Goal: Task Accomplishment & Management: Manage account settings

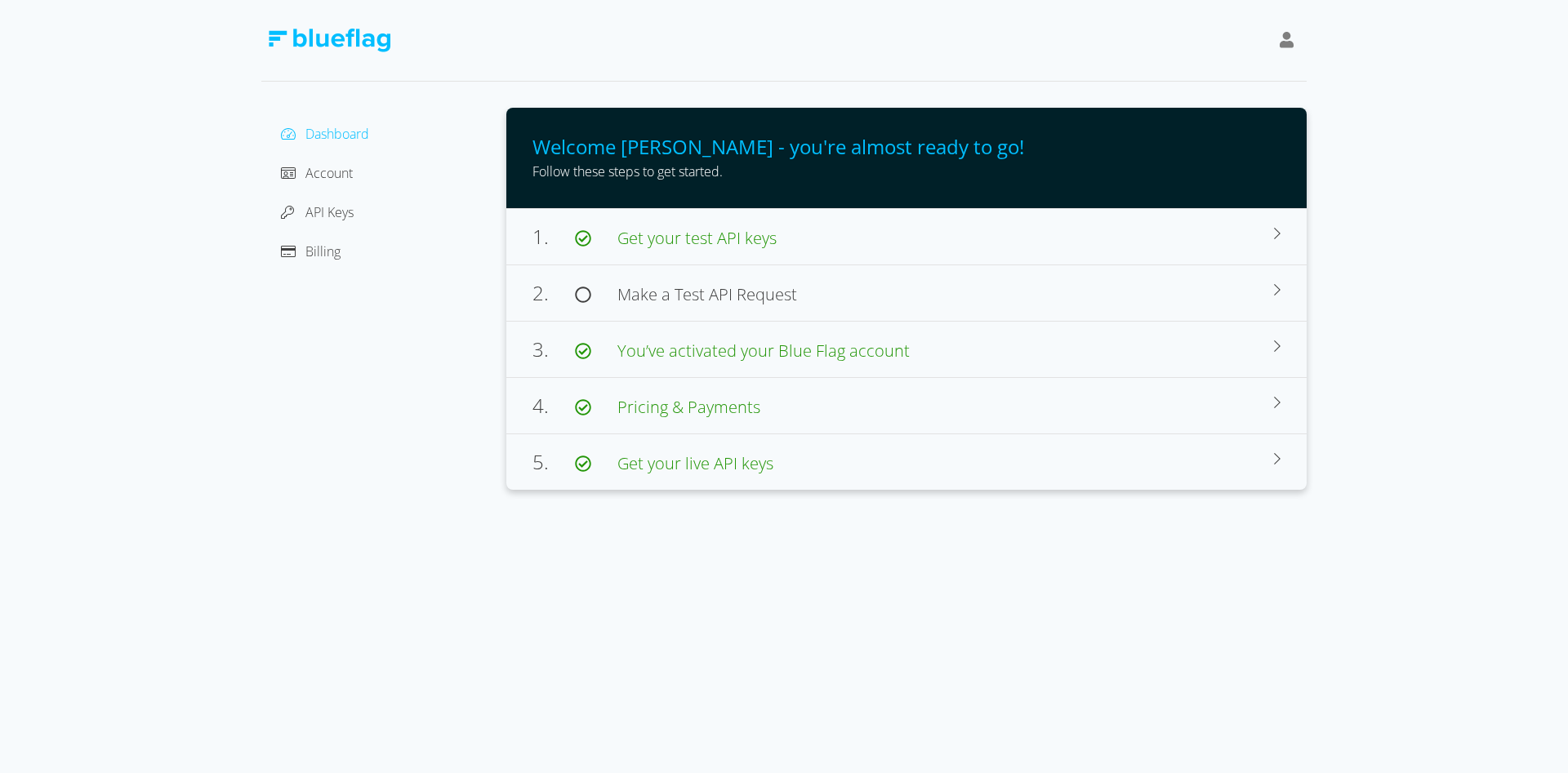
click at [328, 134] on span "Dashboard" at bounding box center [337, 134] width 63 height 18
click at [326, 171] on span "Account" at bounding box center [329, 173] width 47 height 18
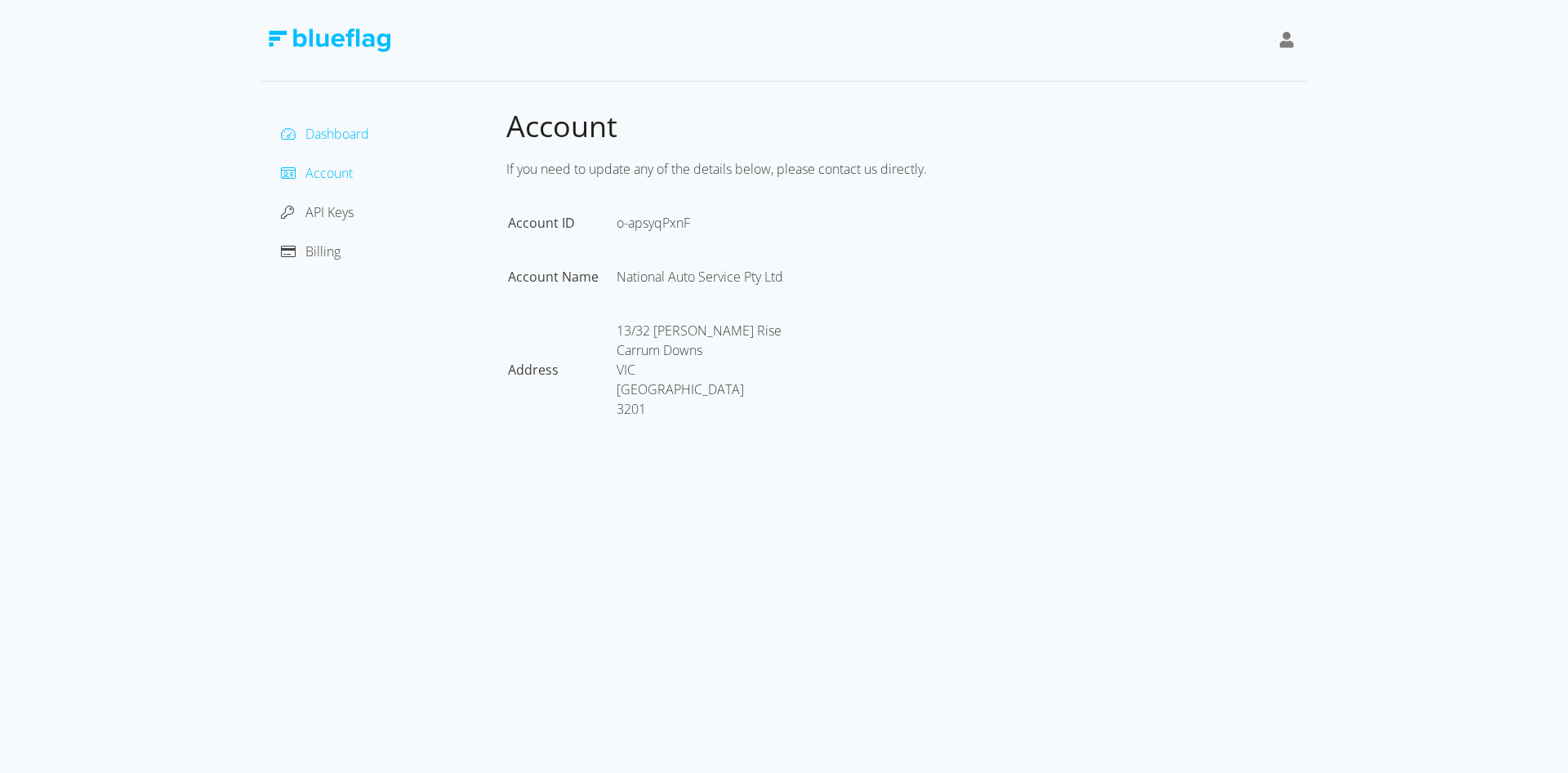
click at [330, 139] on span "Dashboard" at bounding box center [337, 134] width 63 height 18
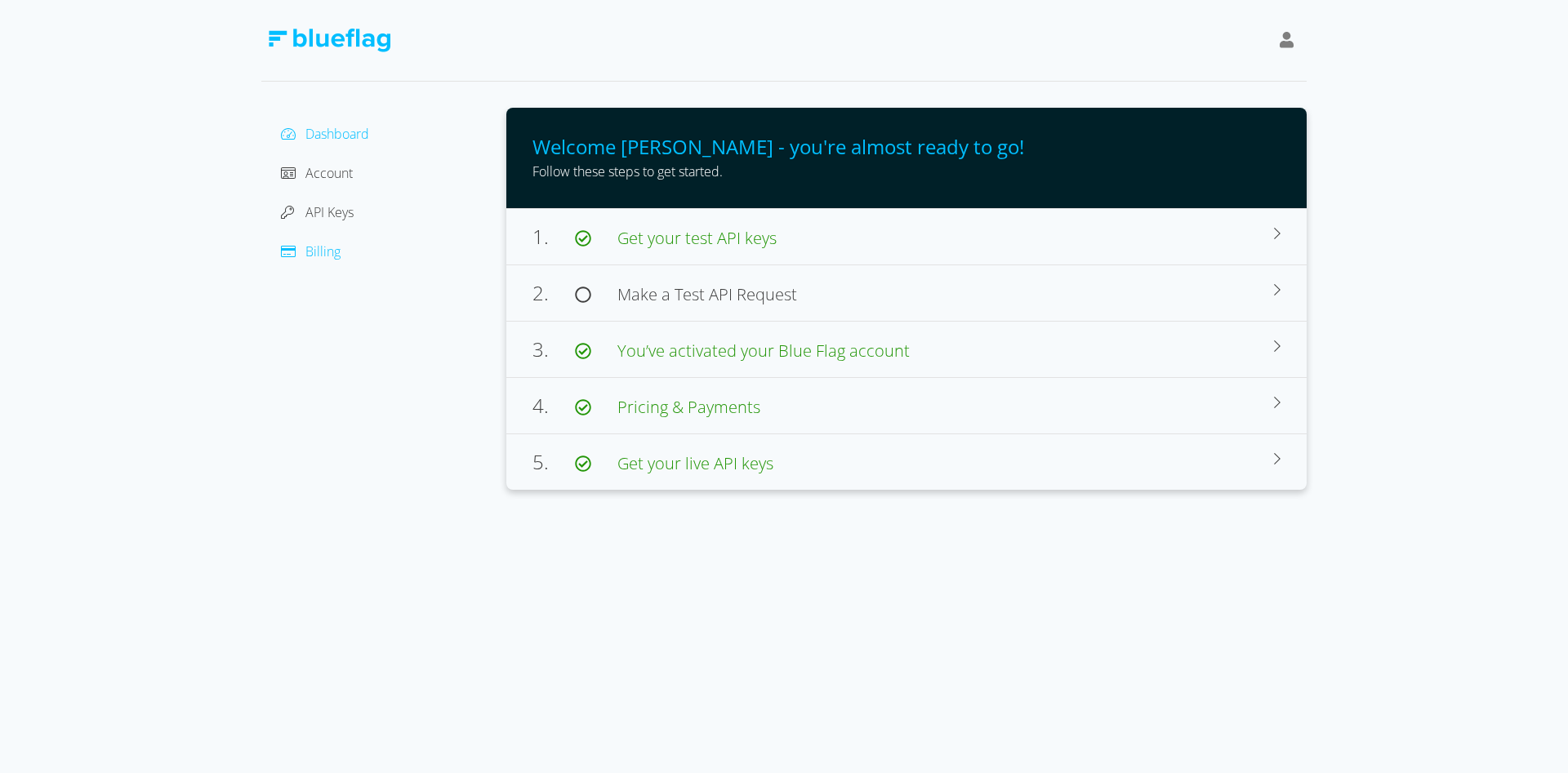
click at [321, 256] on span "Billing" at bounding box center [323, 251] width 35 height 18
